Goal: Browse casually

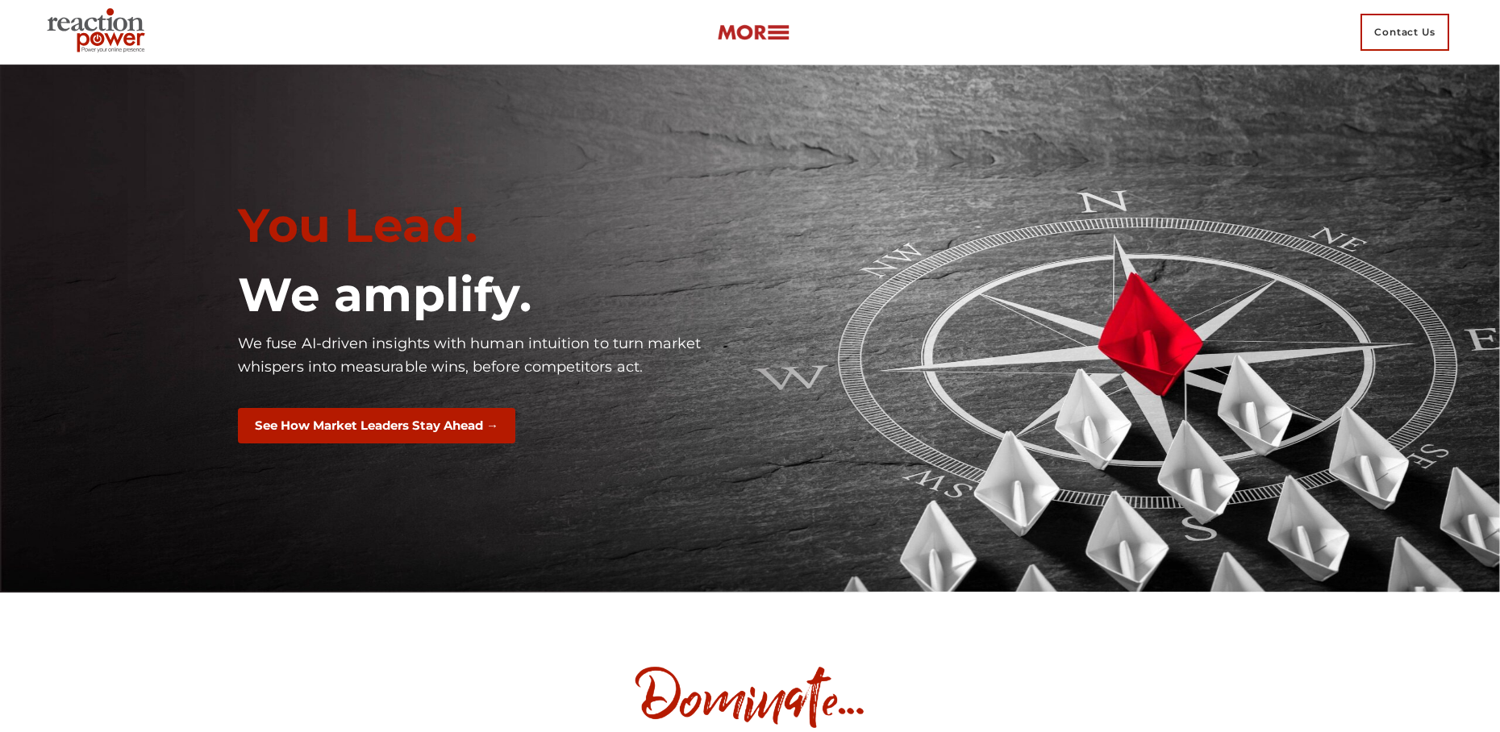
click at [565, 704] on div at bounding box center [750, 697] width 1024 height 73
